Goal: Information Seeking & Learning: Find specific fact

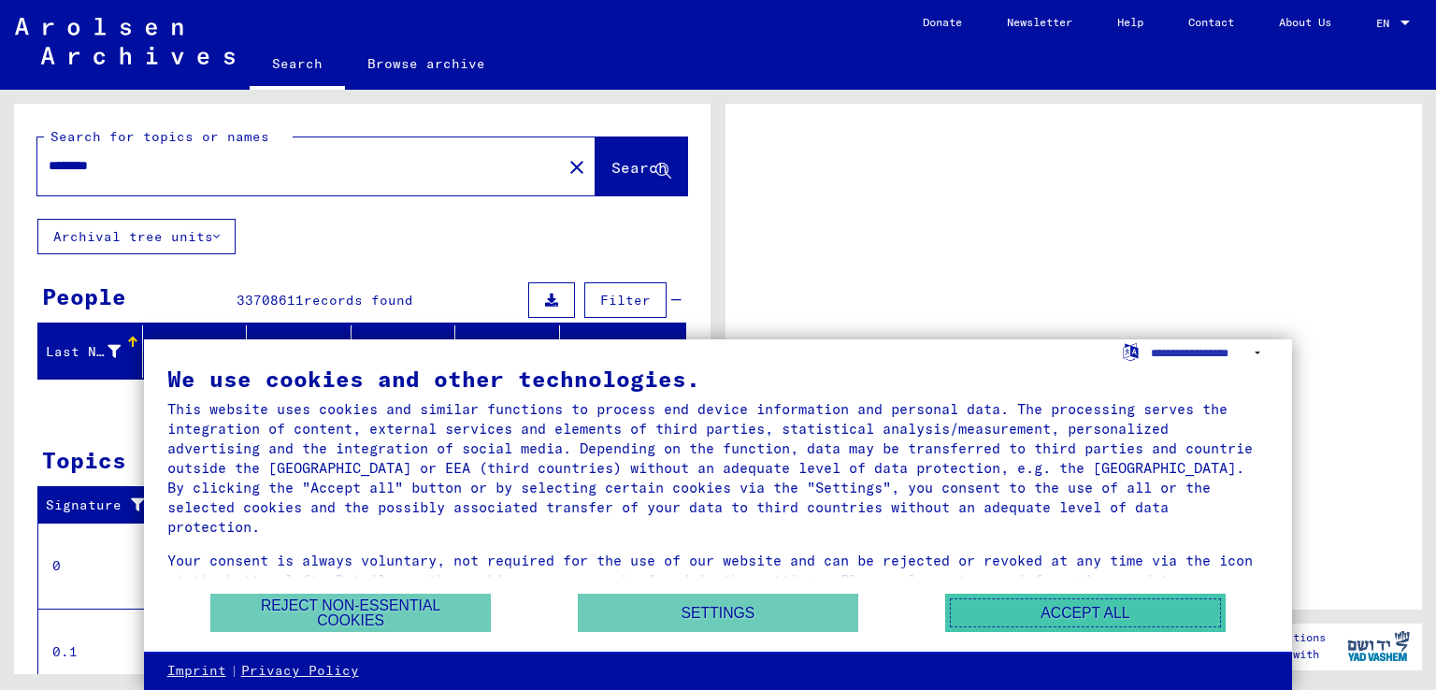
click at [1065, 603] on button "Accept all" at bounding box center [1085, 613] width 280 height 38
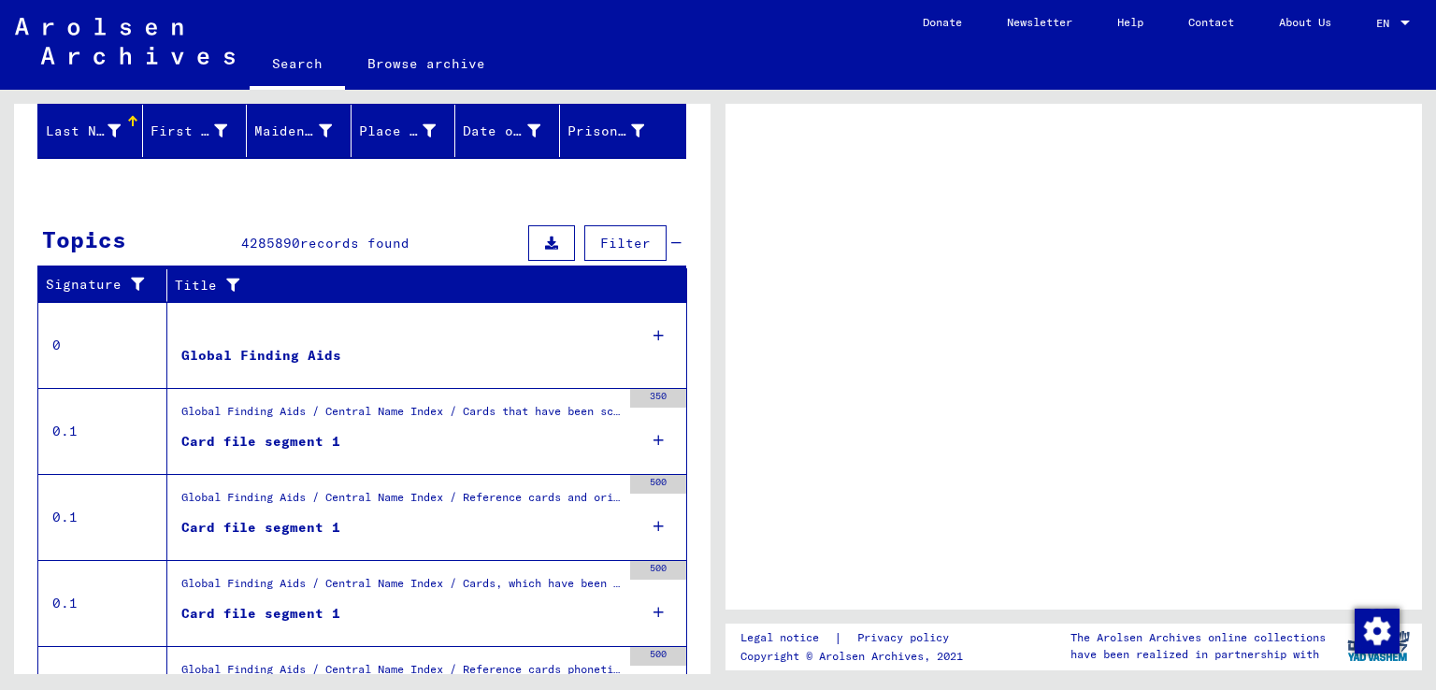
scroll to position [329, 0]
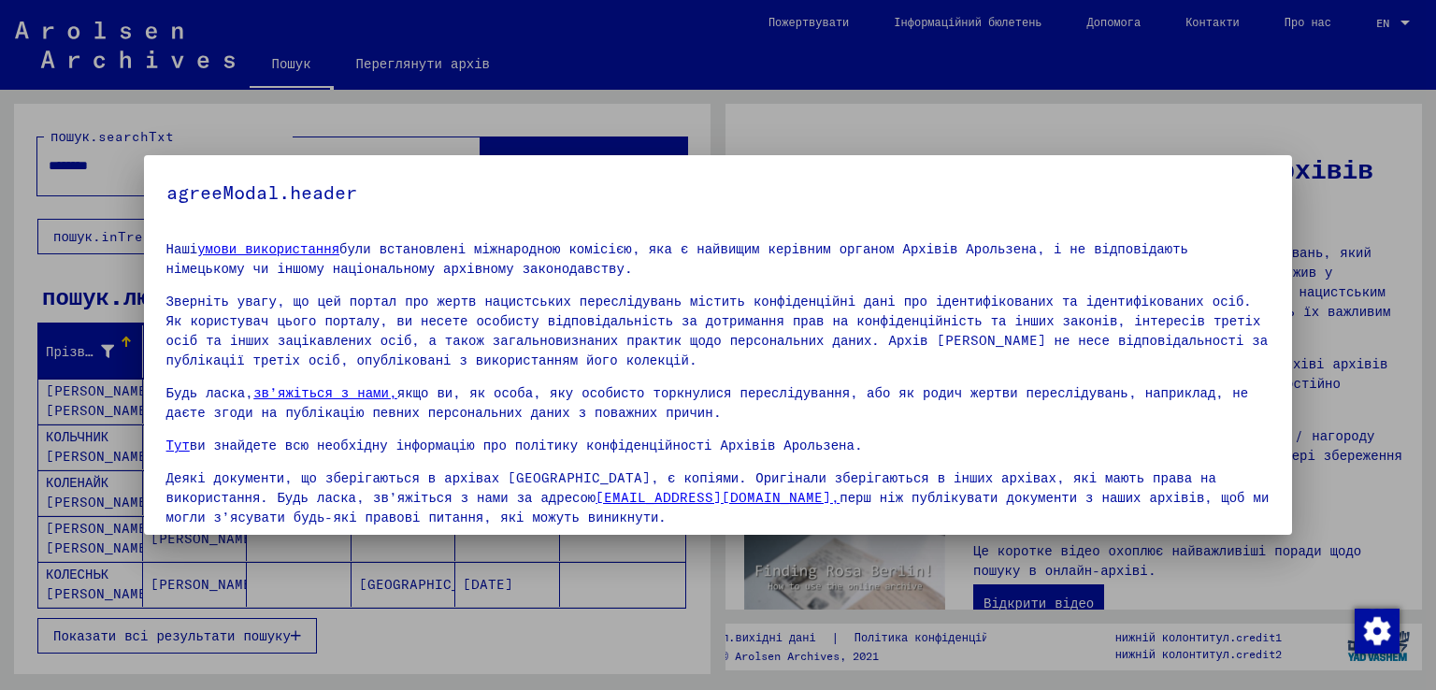
scroll to position [63, 0]
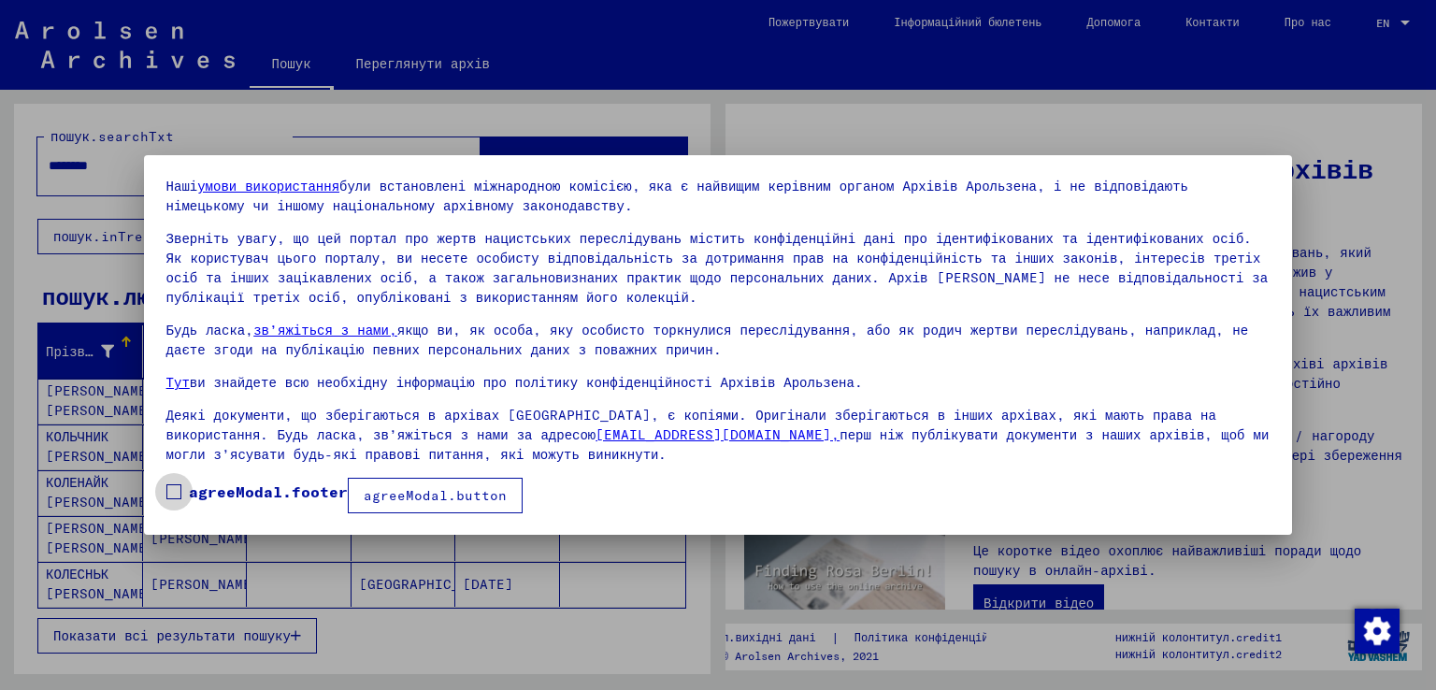
drag, startPoint x: 188, startPoint y: 495, endPoint x: 172, endPoint y: 492, distance: 16.1
click at [172, 492] on label "agreeModal.footer" at bounding box center [256, 492] width 181 height 22
click at [172, 492] on span at bounding box center [173, 491] width 15 height 15
click at [418, 506] on button "agreeModal.button" at bounding box center [435, 496] width 175 height 36
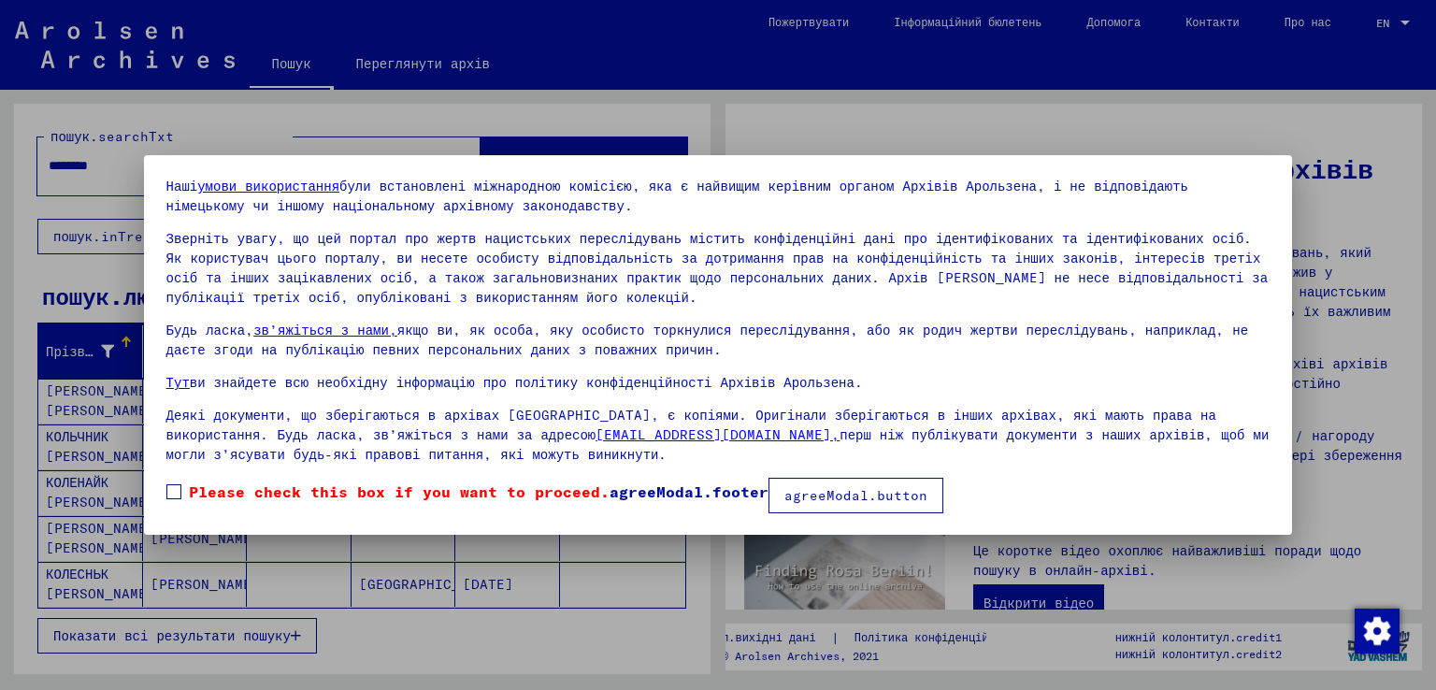
scroll to position [64, 0]
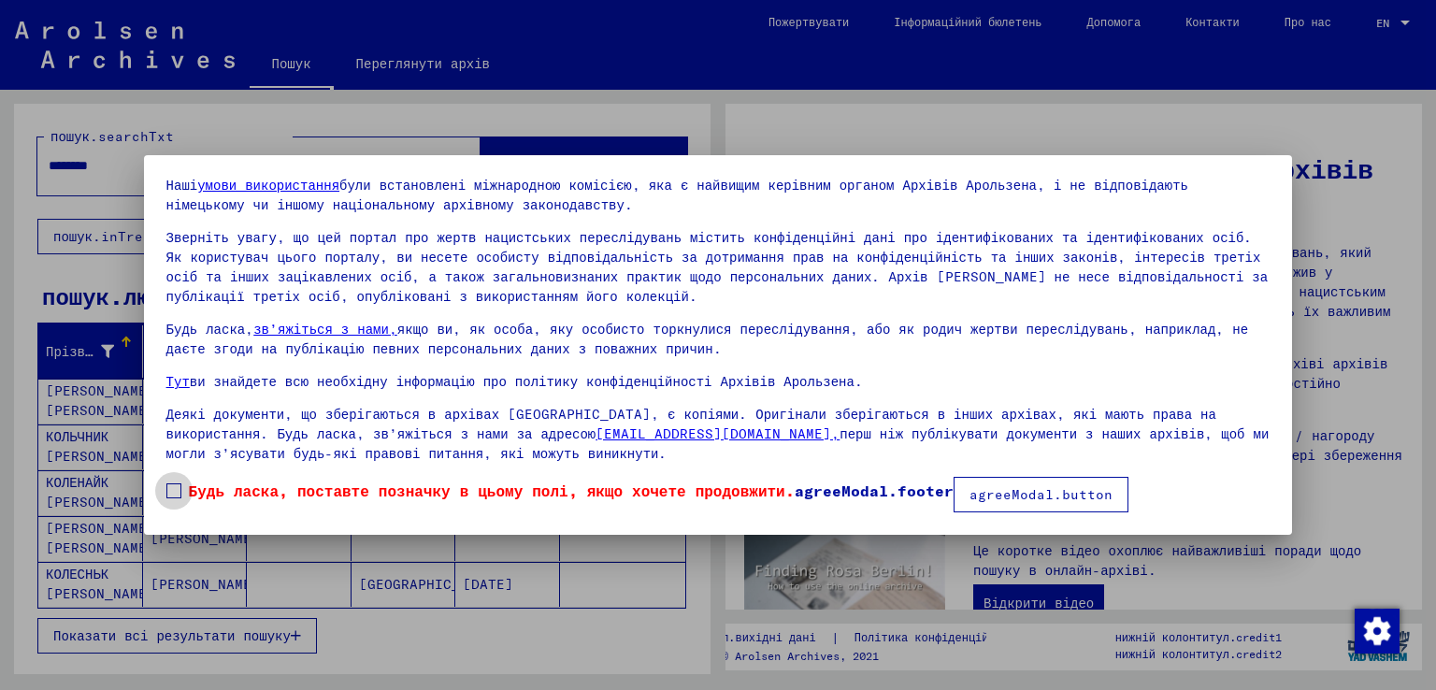
click at [169, 490] on span at bounding box center [173, 490] width 15 height 15
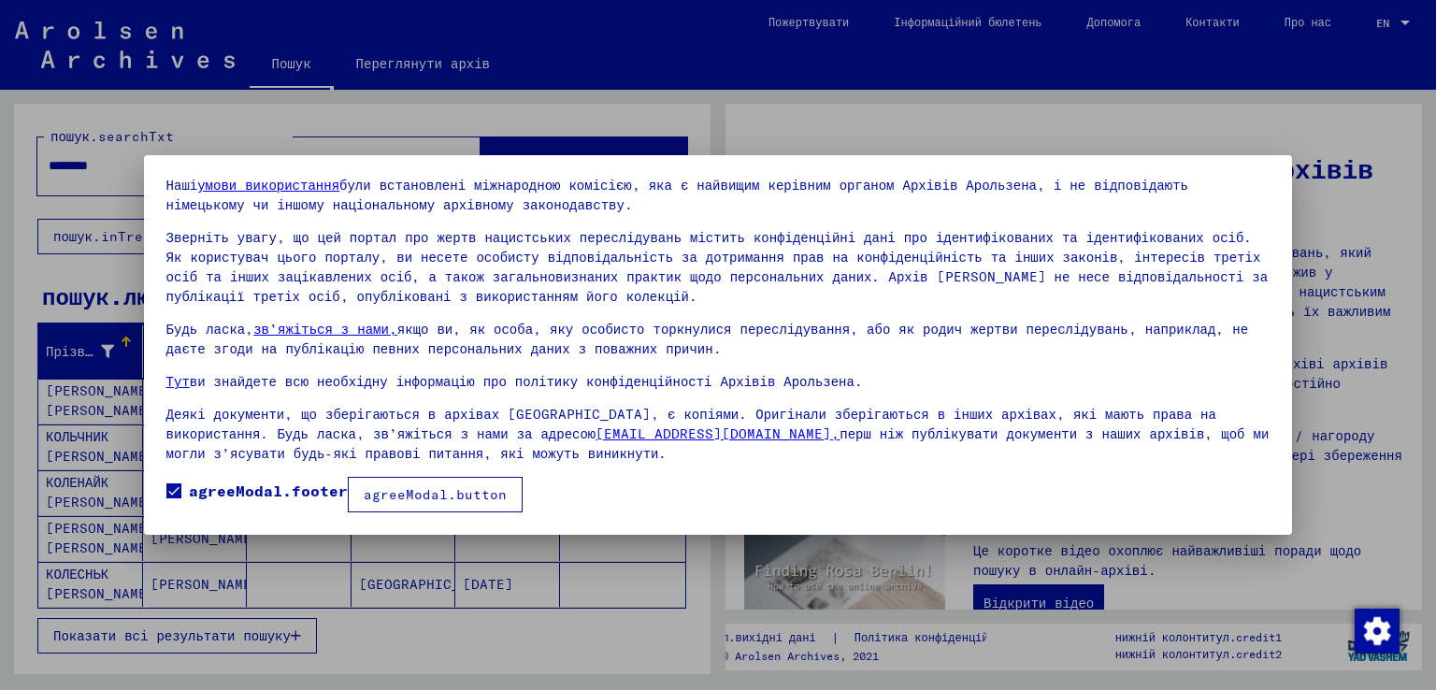
click at [452, 490] on font "agreeModal.button" at bounding box center [435, 494] width 143 height 17
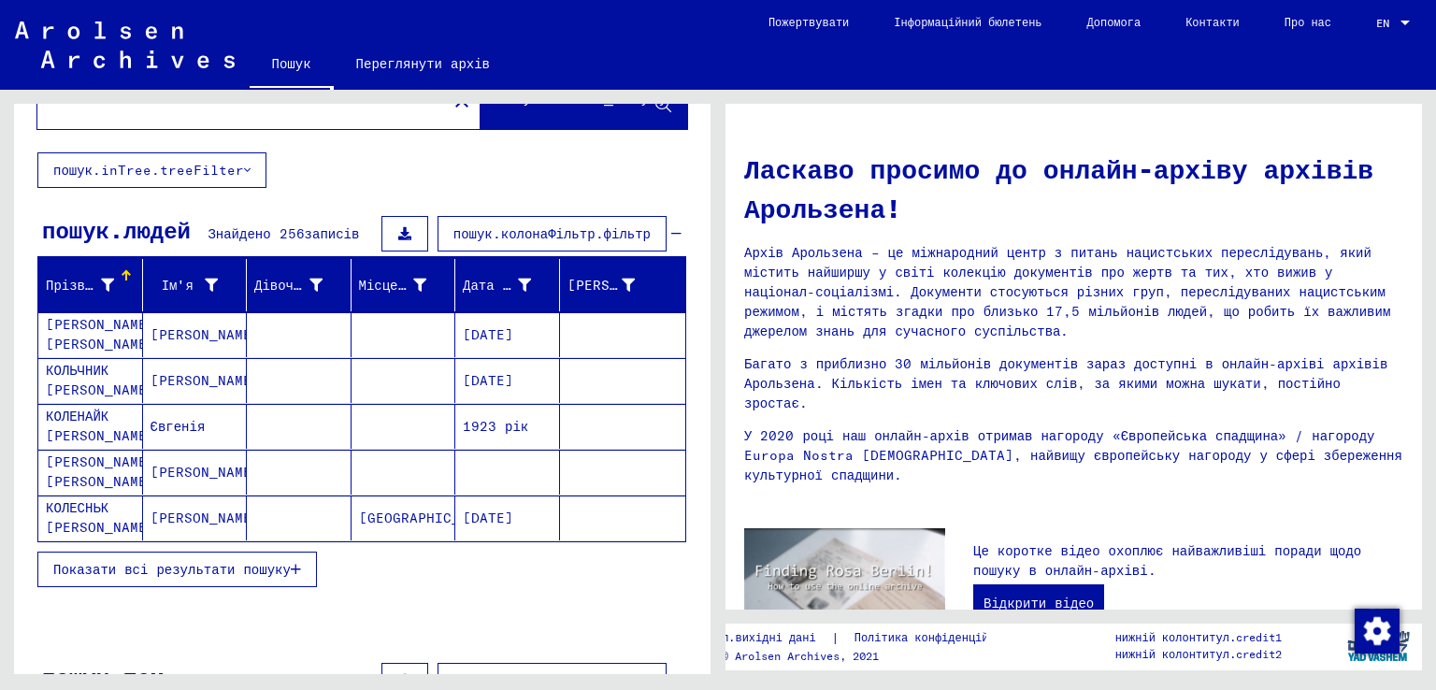
scroll to position [129, 0]
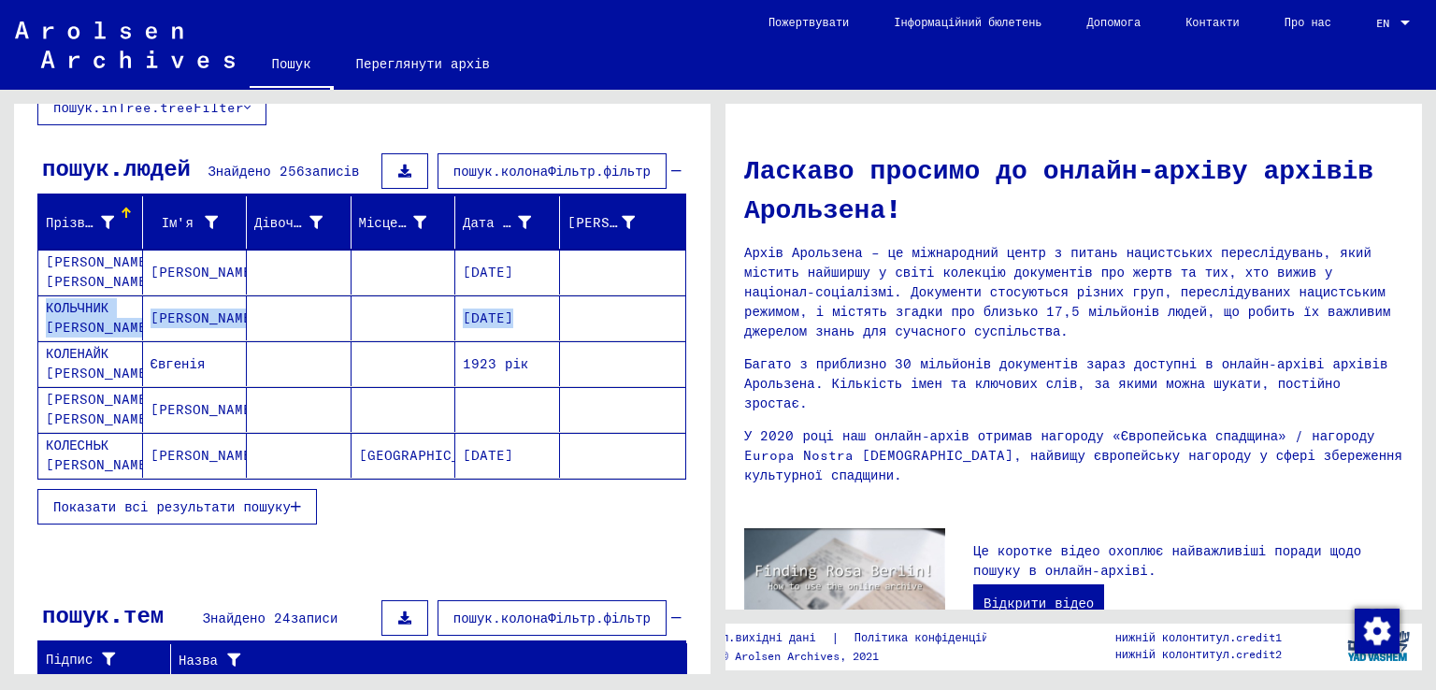
drag, startPoint x: 696, startPoint y: 299, endPoint x: 695, endPoint y: 319, distance: 19.7
click at [696, 315] on div "Прізвище Ім'я Дівоче прізвище Місце народження Дата народження [PERSON_NAME] ув…" at bounding box center [362, 372] width 696 height 352
click at [181, 513] on button "Показати всі результати пошуку" at bounding box center [177, 507] width 280 height 36
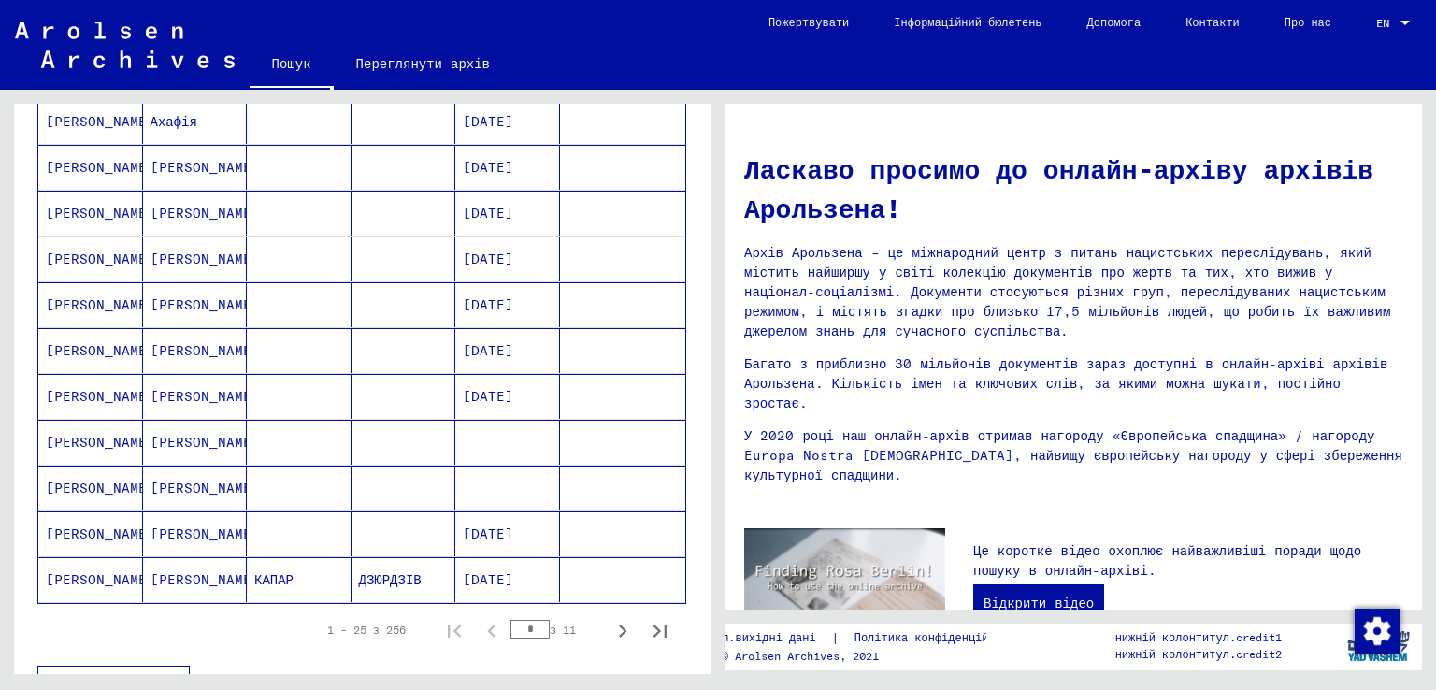
scroll to position [945, 0]
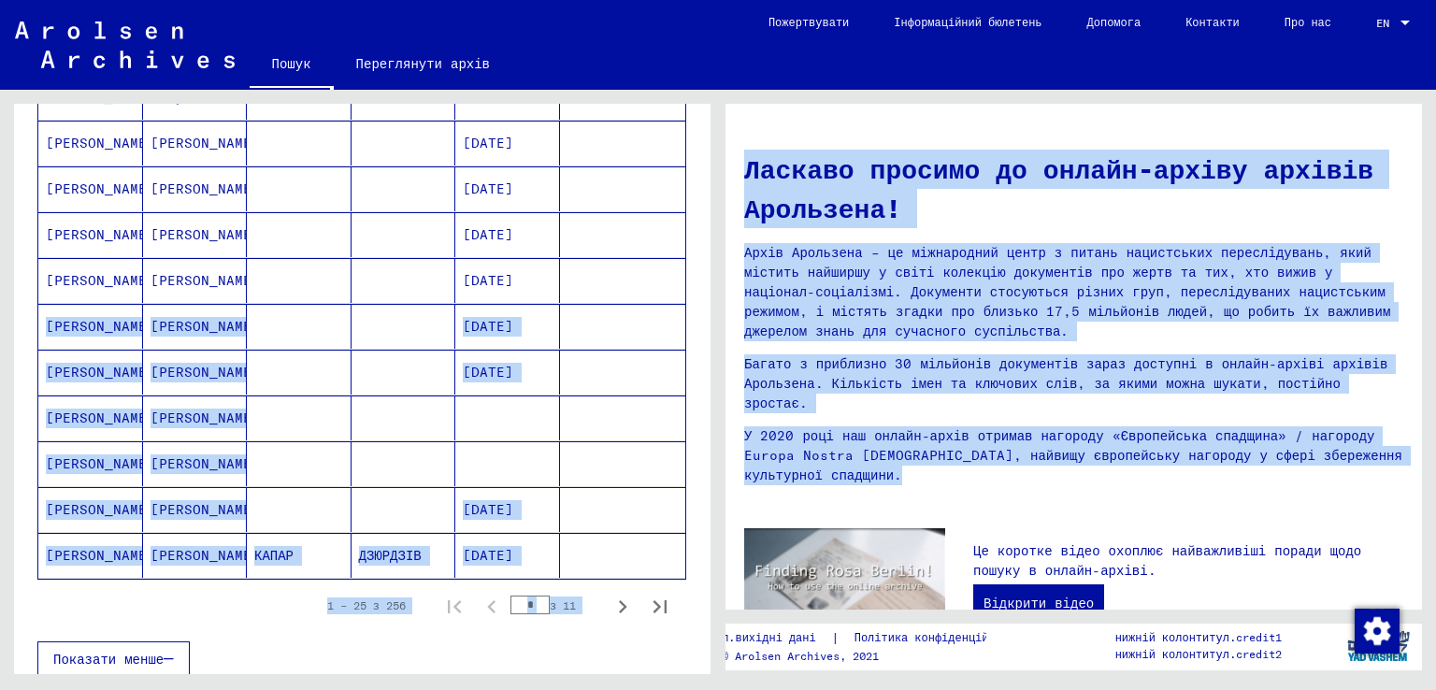
drag, startPoint x: 722, startPoint y: 465, endPoint x: 709, endPoint y: 255, distance: 209.8
click at [709, 90] on div "пошук.searchTxt ******** close пошук.Кнопка_пошуку пошук.inTree.treeFilter пошу…" at bounding box center [718, 90] width 1436 height 0
click at [714, 345] on div "пошук.searchTxt ******** close пошук.Кнопка_пошуку пошук.inTree.treeFilter пошу…" at bounding box center [359, 382] width 718 height 584
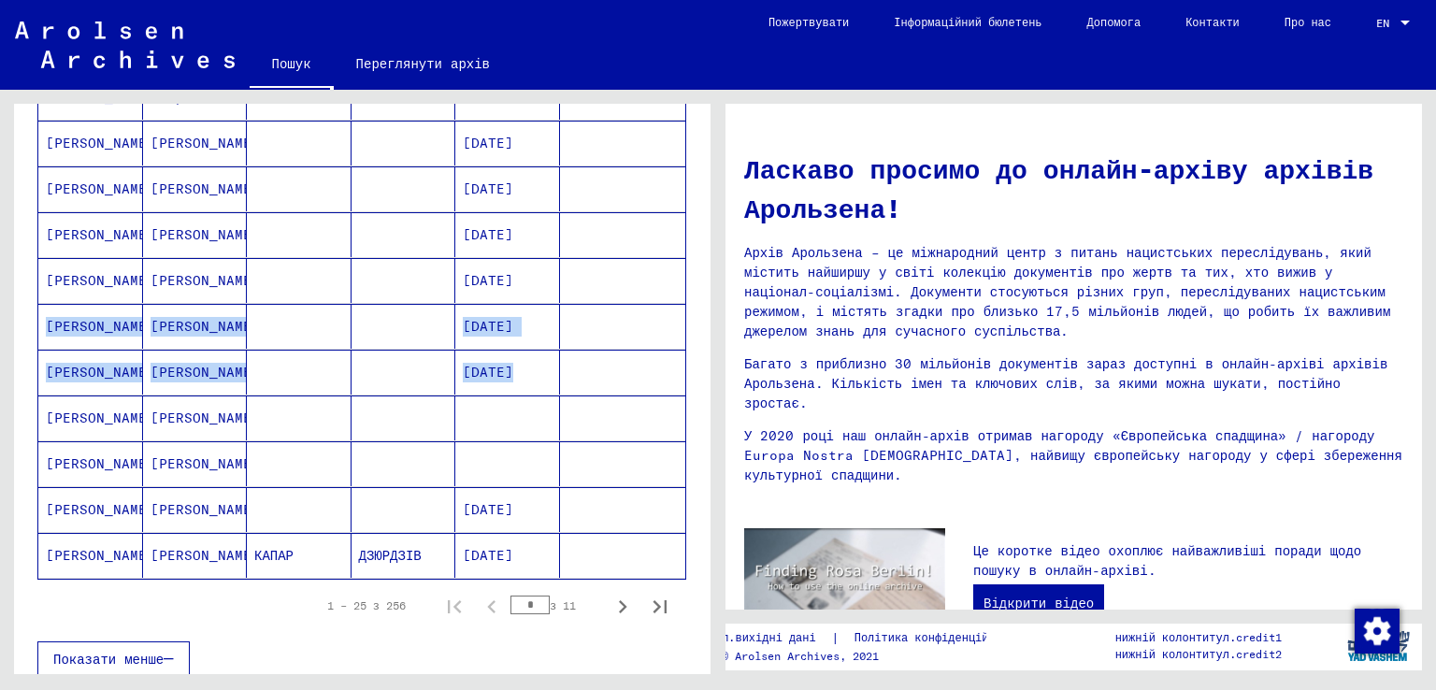
drag, startPoint x: 692, startPoint y: 386, endPoint x: 687, endPoint y: 272, distance: 114.1
click at [687, 272] on div "Прізвище Ім'я Дівоче прізвище Місце народження Дата народження [PERSON_NAME] ув…" at bounding box center [362, 40] width 696 height 1321
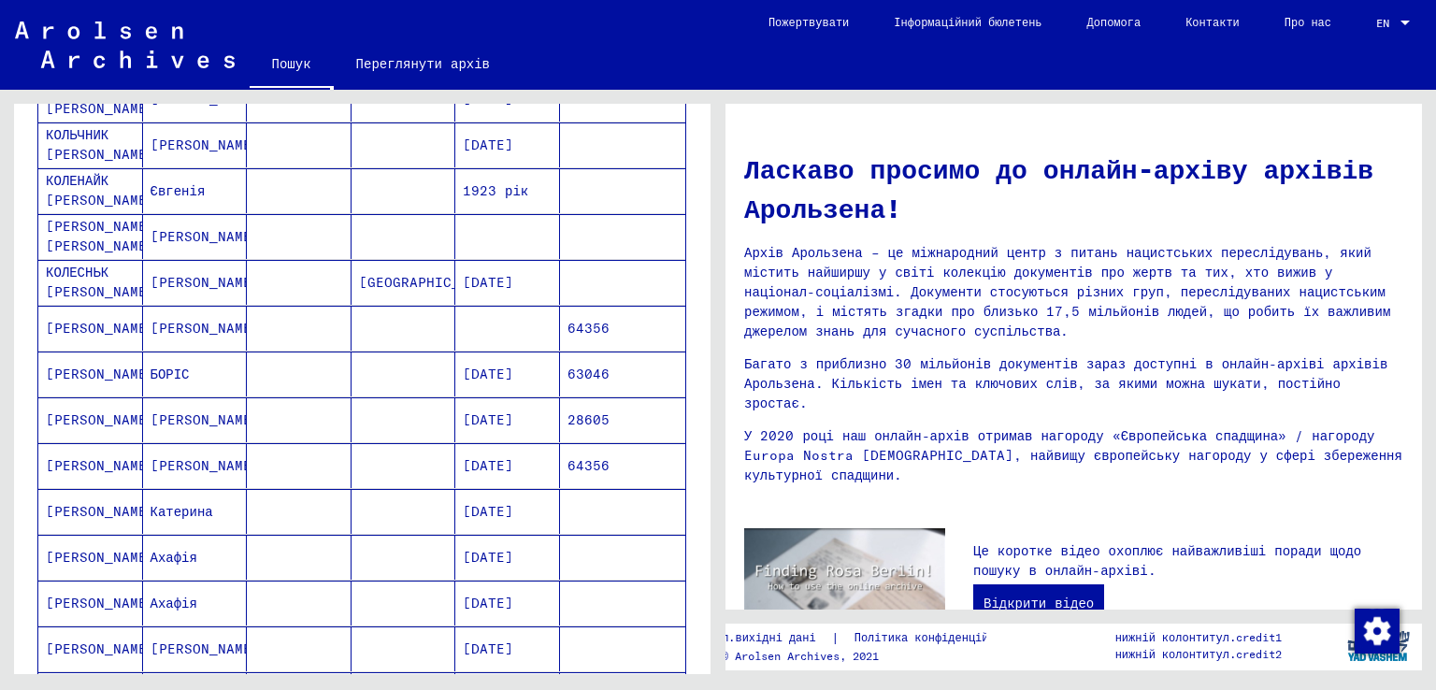
scroll to position [0, 0]
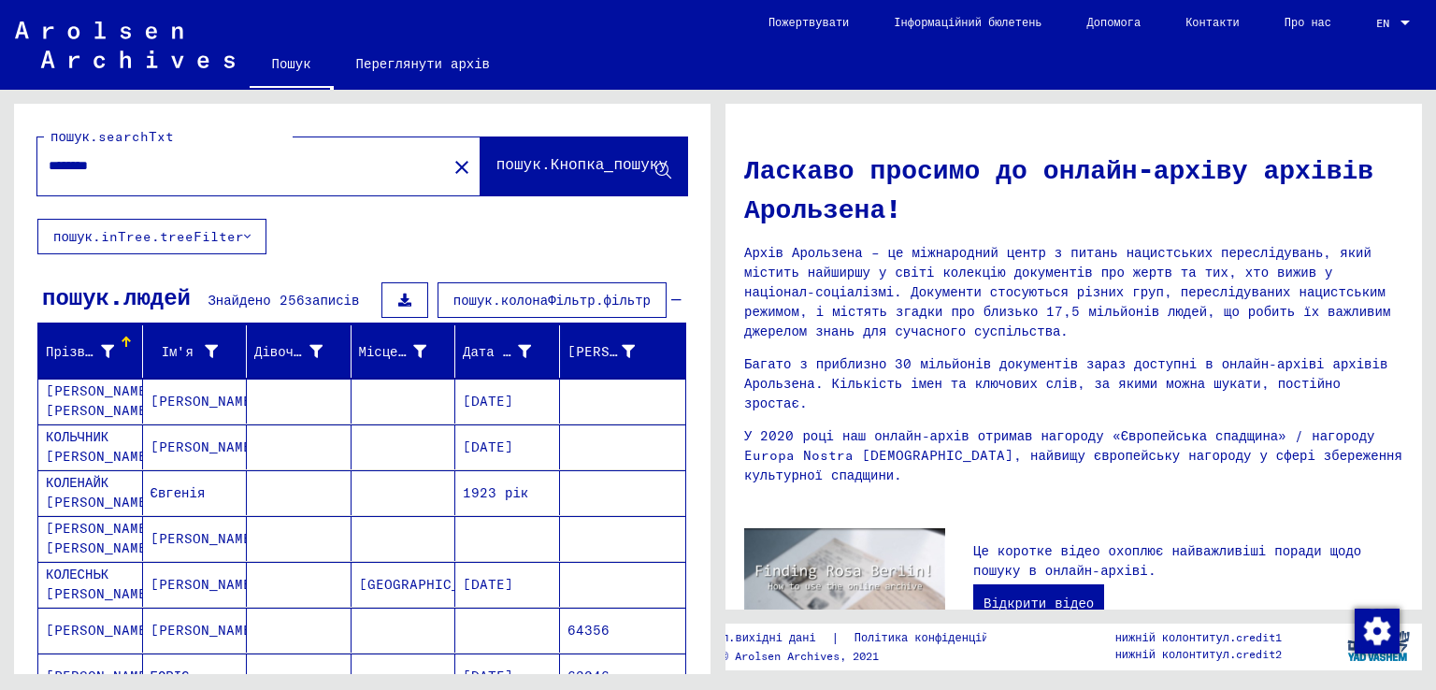
click at [188, 179] on div "********" at bounding box center [230, 166] width 387 height 42
click at [135, 173] on input "********" at bounding box center [237, 166] width 376 height 20
type input "*"
type input "******"
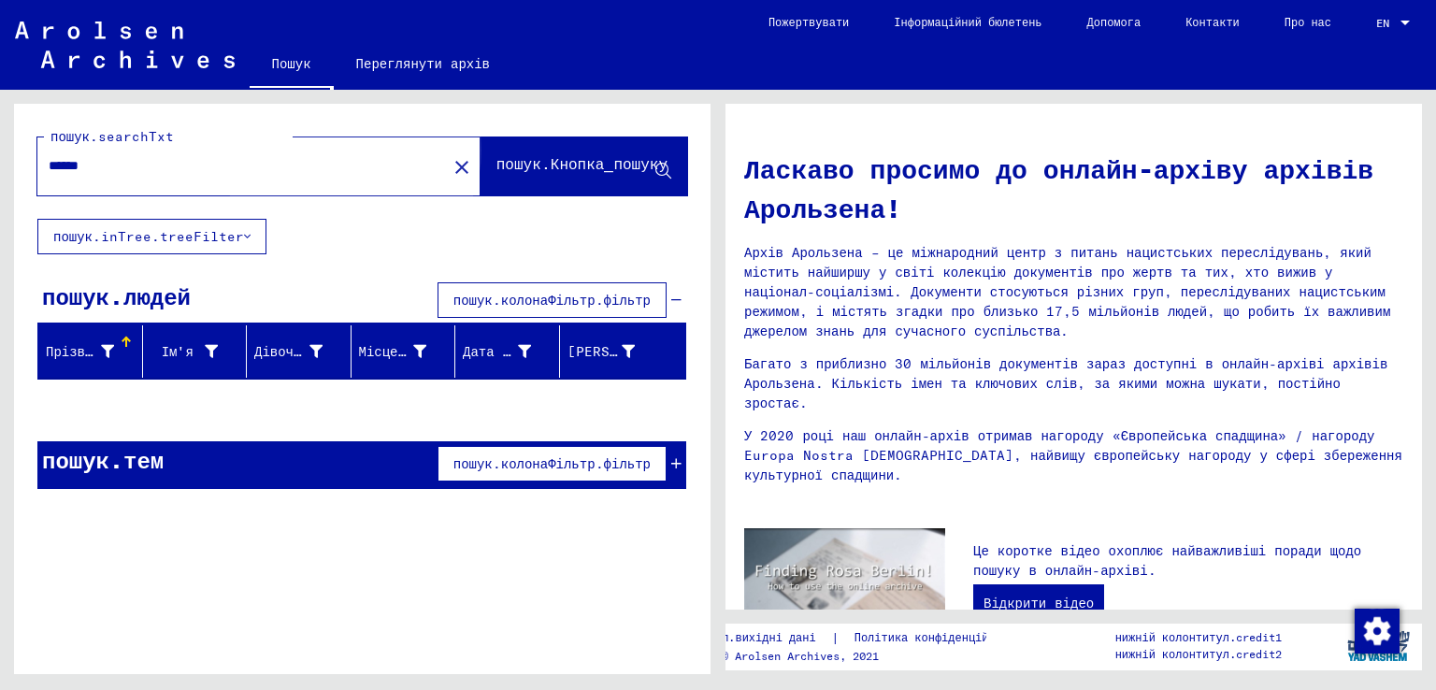
click at [542, 174] on font "пошук.Кнопка_пошуку" at bounding box center [581, 165] width 171 height 19
click at [662, 169] on icon at bounding box center [663, 172] width 16 height 16
